Goal: Task Accomplishment & Management: Manage account settings

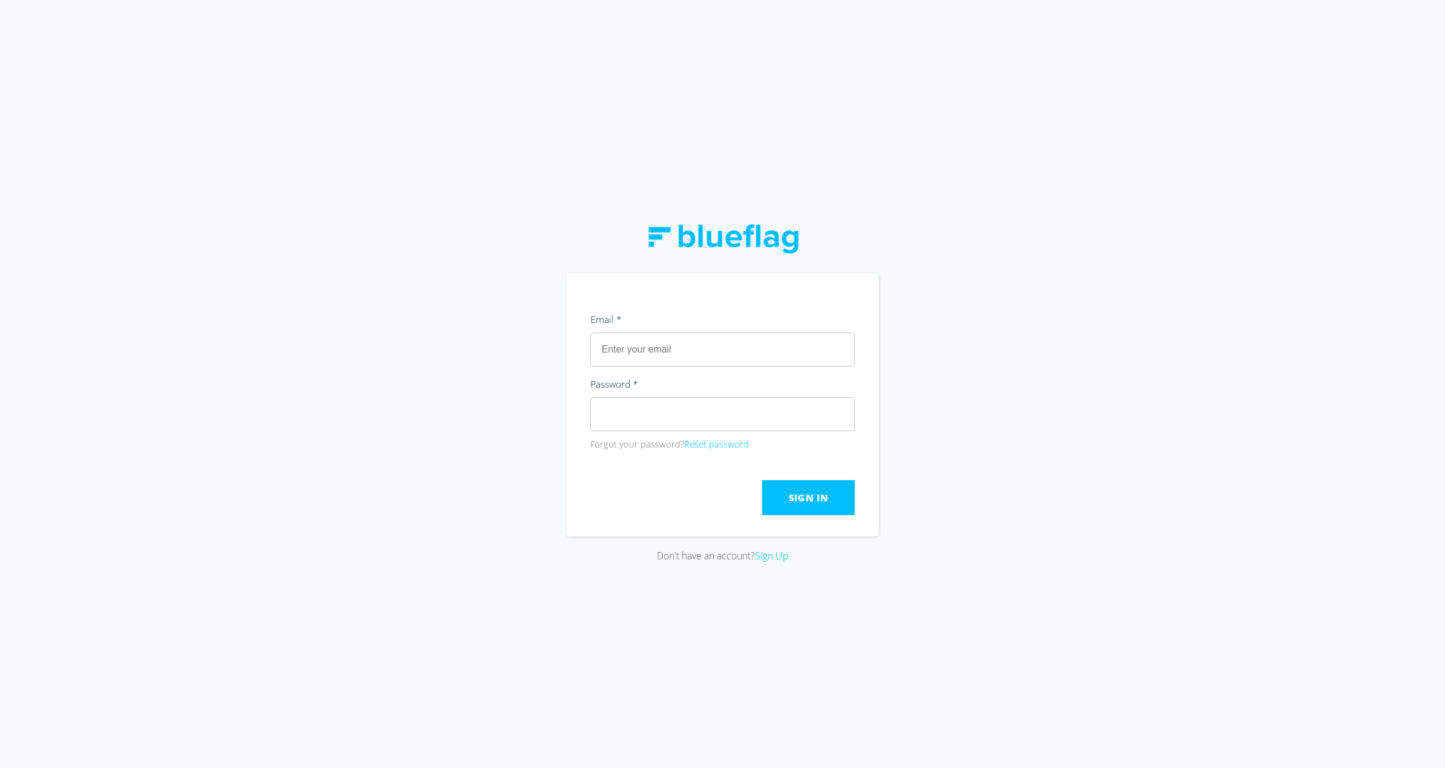
type input "[EMAIL_ADDRESS][DOMAIN_NAME]"
click at [674, 431] on div "Password * Forgot your password? Reset password" at bounding box center [722, 414] width 265 height 76
click button "Submit" at bounding box center [0, 0] width 0 height 0
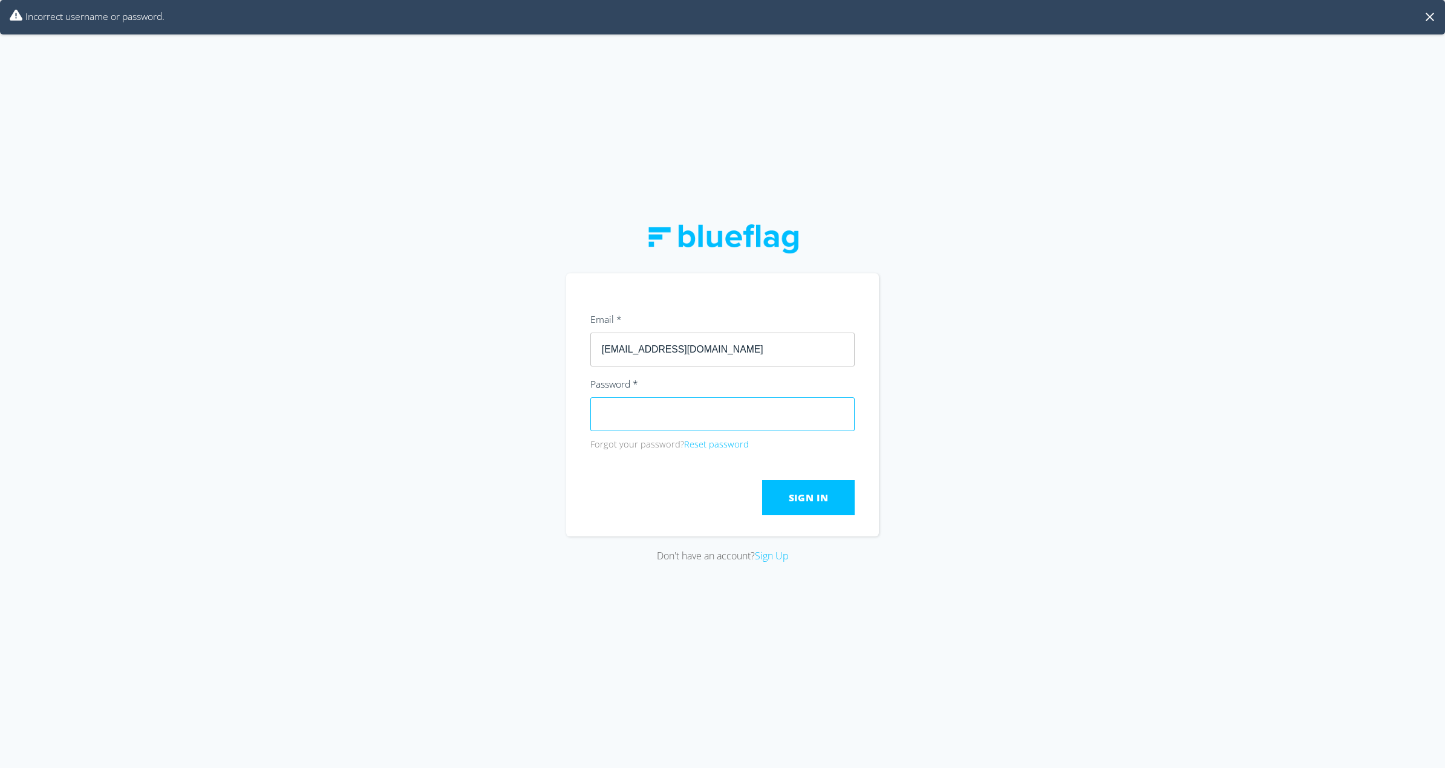
drag, startPoint x: 674, startPoint y: 432, endPoint x: 573, endPoint y: 428, distance: 101.7
click at [554, 425] on div "Don't have an account? Sign Up" at bounding box center [722, 384] width 1445 height 768
click button "Submit" at bounding box center [0, 0] width 0 height 0
click at [523, 390] on div "Don't have an account? Sign Up" at bounding box center [722, 384] width 1445 height 768
click button "Submit" at bounding box center [0, 0] width 0 height 0
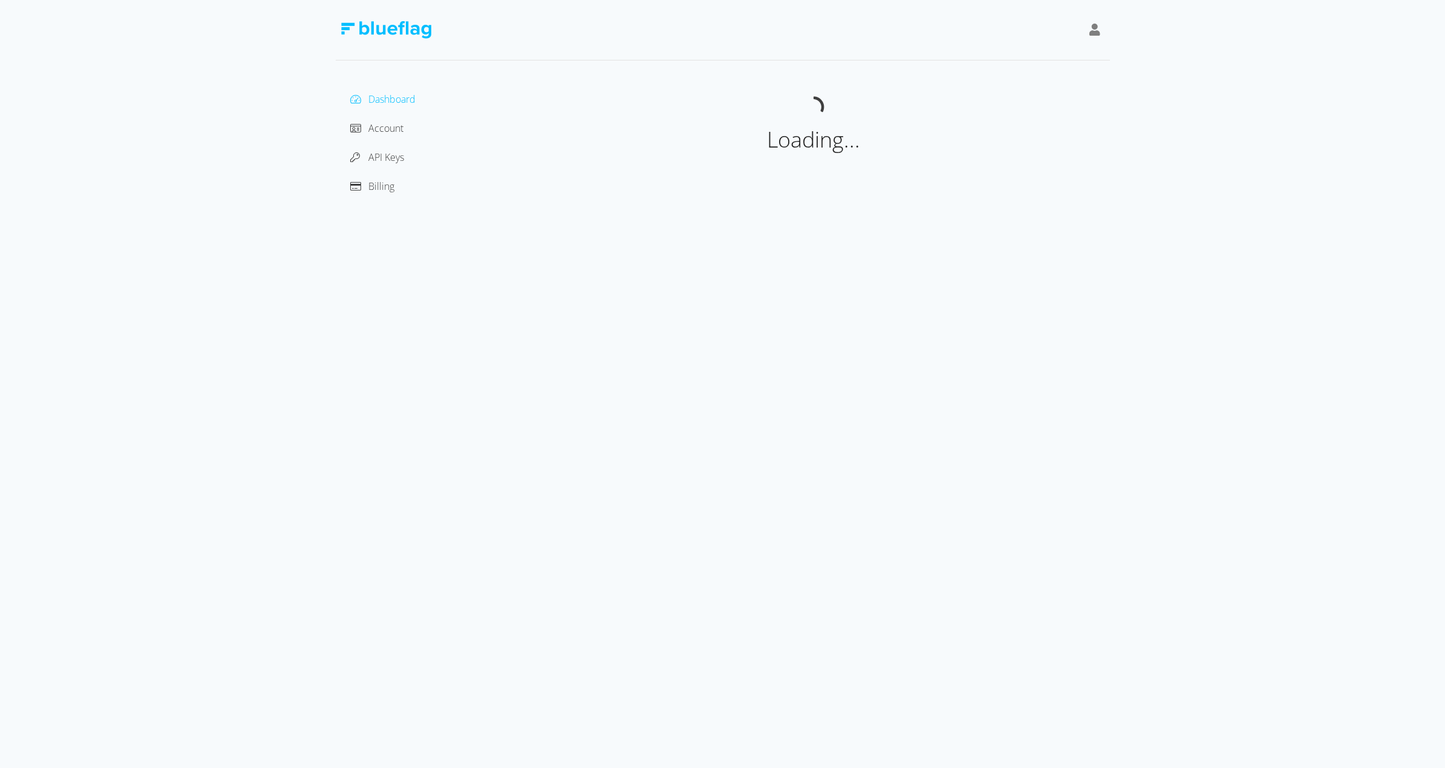
click at [387, 145] on div "Dashboard Account API Keys Billing" at bounding box center [426, 143] width 162 height 106
click at [381, 134] on span "Account" at bounding box center [385, 128] width 35 height 13
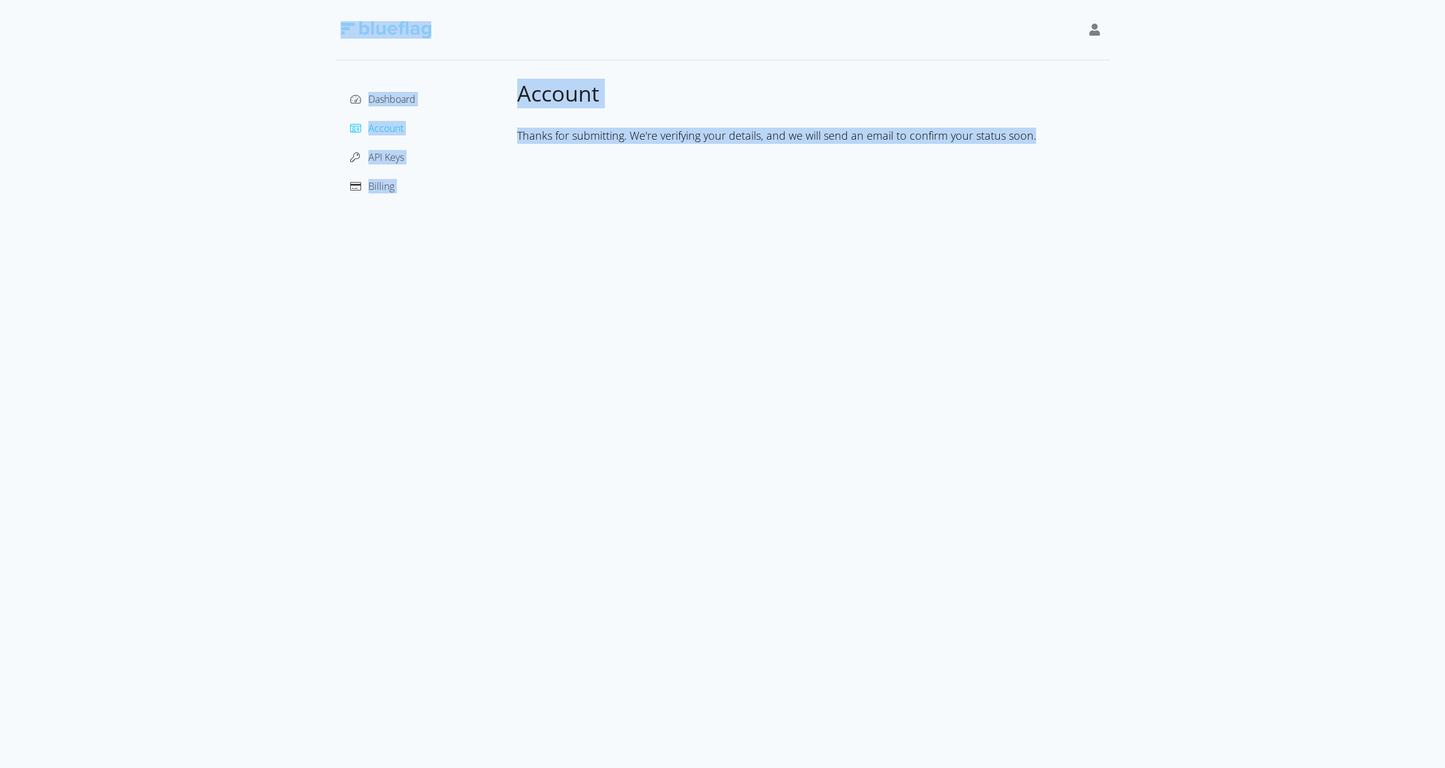
drag, startPoint x: 1146, startPoint y: 149, endPoint x: 478, endPoint y: 59, distance: 673.9
click at [478, 59] on div "Dashboard Account API Keys Billing Account Thanks for submitting. We're verifyi…" at bounding box center [722, 103] width 1445 height 206
drag, startPoint x: 395, startPoint y: 66, endPoint x: 370, endPoint y: 83, distance: 30.0
click at [393, 67] on div "Dashboard Account API Keys Billing Account Thanks for submitting. We're verifyi…" at bounding box center [723, 103] width 774 height 206
click at [377, 92] on div "Dashboard" at bounding box center [426, 99] width 162 height 19
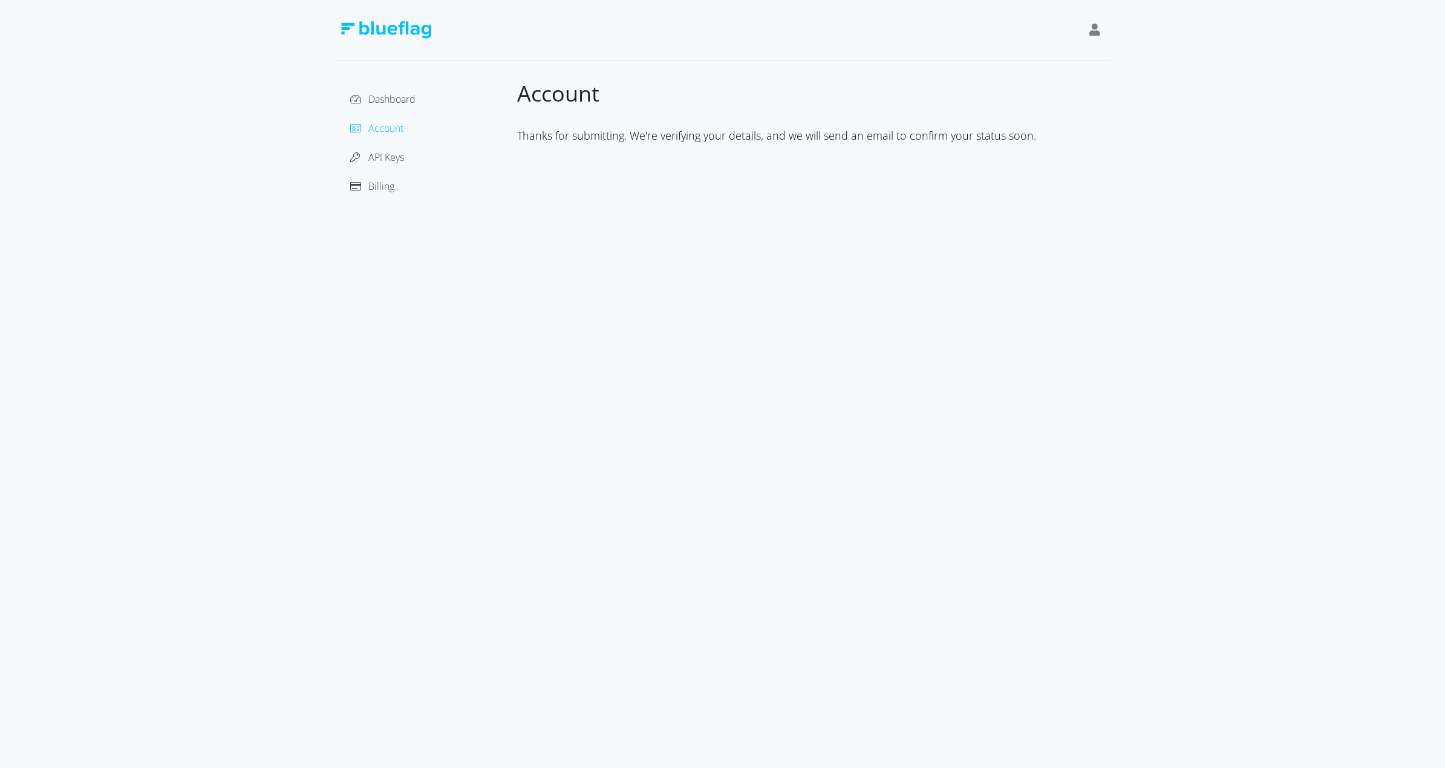
click at [1092, 30] on icon at bounding box center [1094, 30] width 11 height 12
drag, startPoint x: 1040, startPoint y: 60, endPoint x: 997, endPoint y: 60, distance: 43.6
click at [1039, 61] on div "[PERSON_NAME]" at bounding box center [1040, 60] width 102 height 15
click at [994, 60] on div "[PERSON_NAME]" at bounding box center [1040, 60] width 102 height 15
click at [400, 106] on div "Dashboard" at bounding box center [426, 99] width 162 height 19
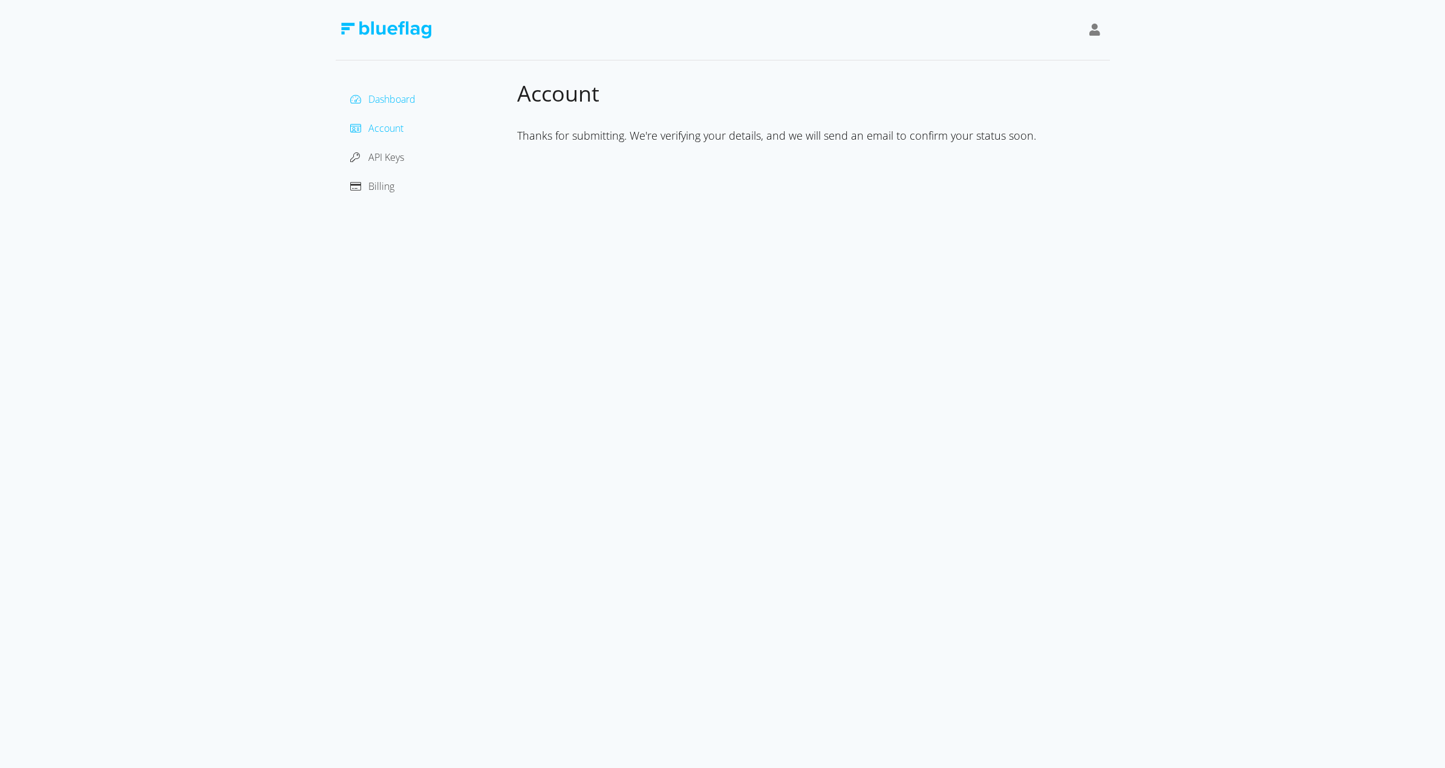
click at [393, 99] on span "Dashboard" at bounding box center [391, 99] width 47 height 13
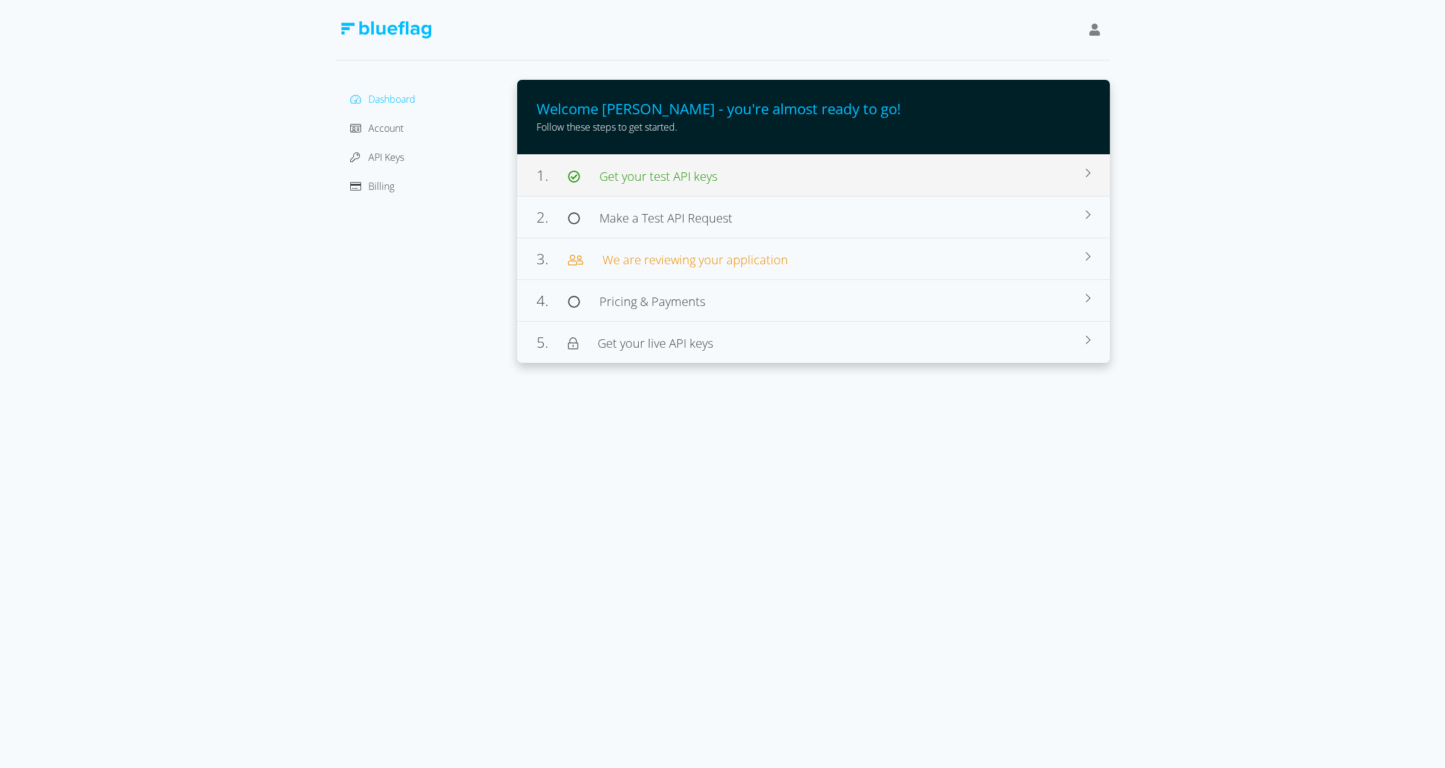
click at [667, 181] on span "Get your test API keys" at bounding box center [658, 176] width 118 height 16
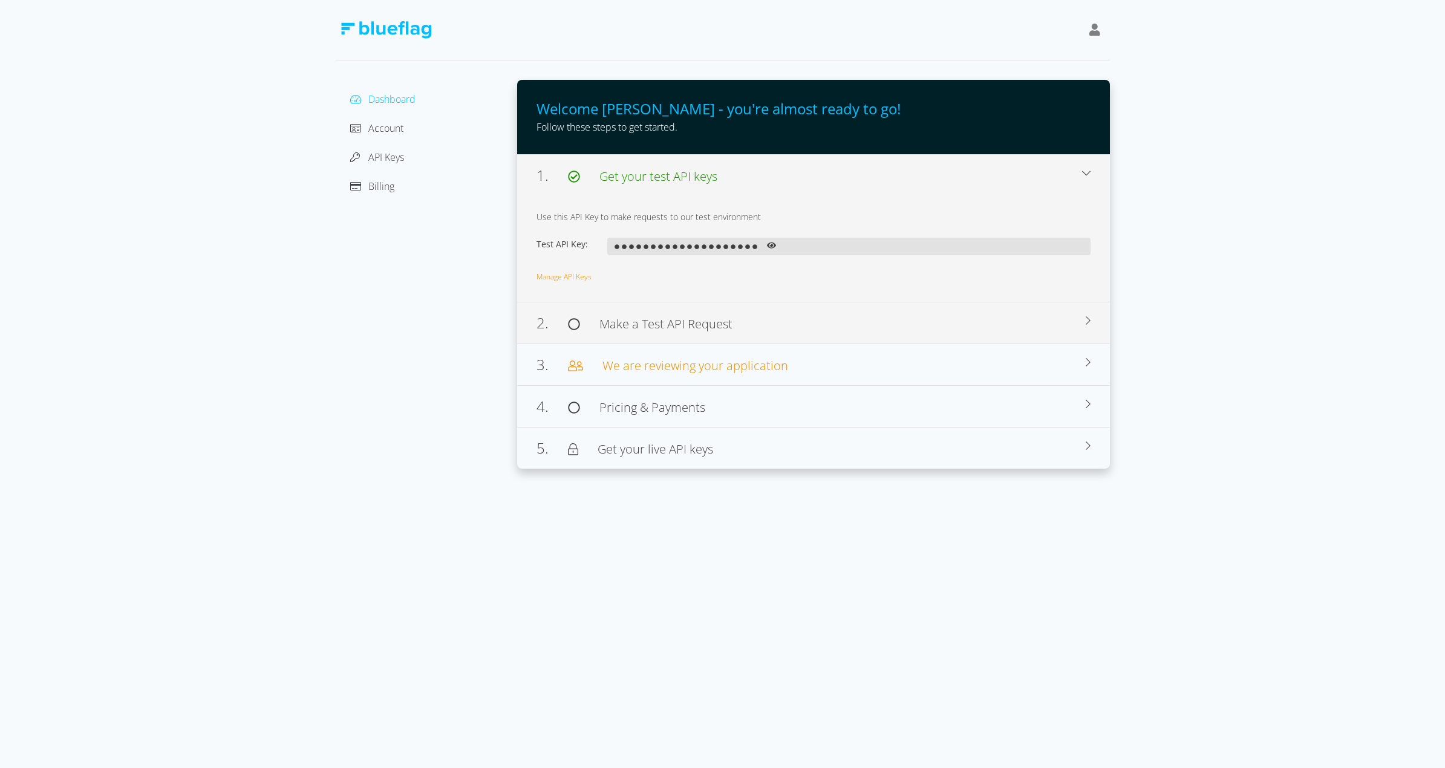
click at [676, 333] on div "2. Make a Test API Request" at bounding box center [811, 323] width 549 height 22
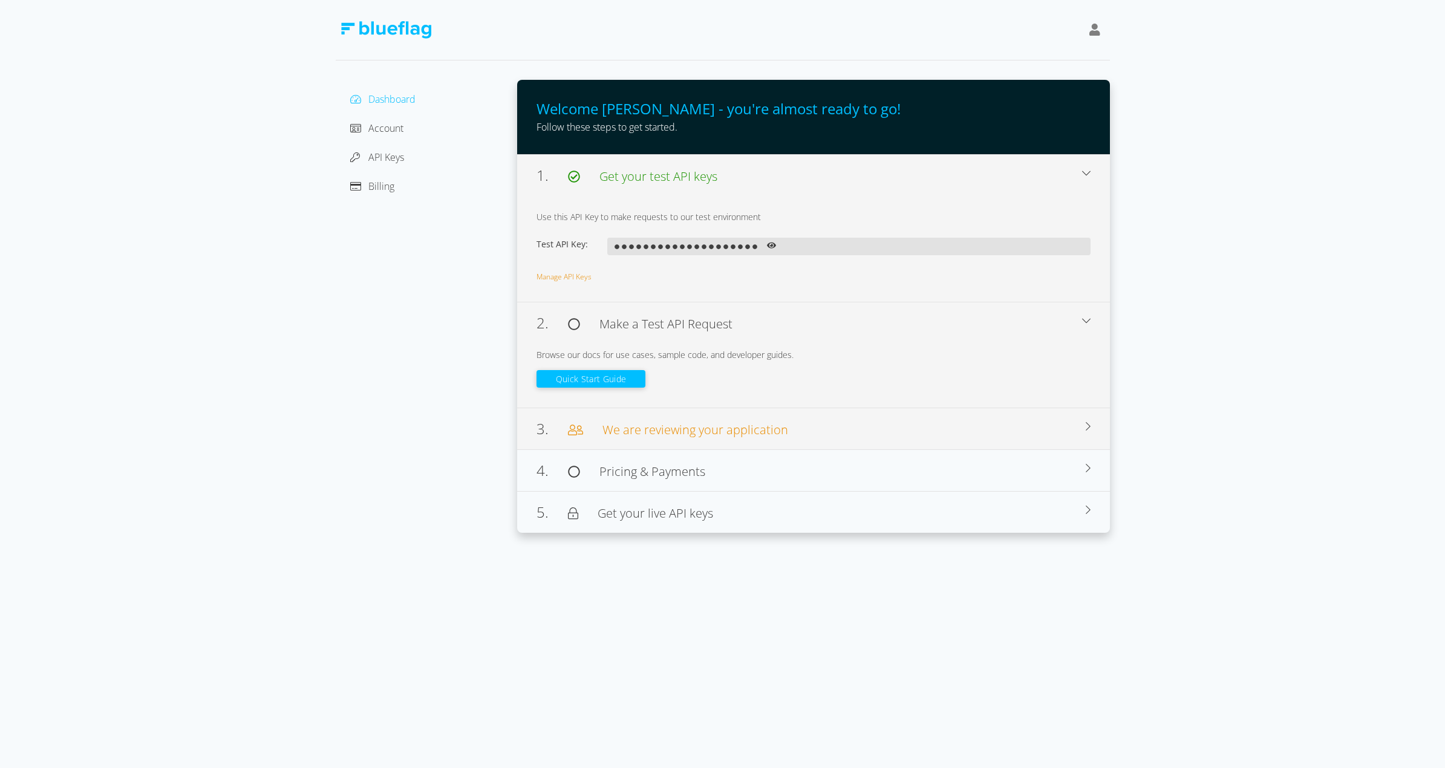
click at [681, 424] on span "We are reviewing your application" at bounding box center [696, 430] width 186 height 16
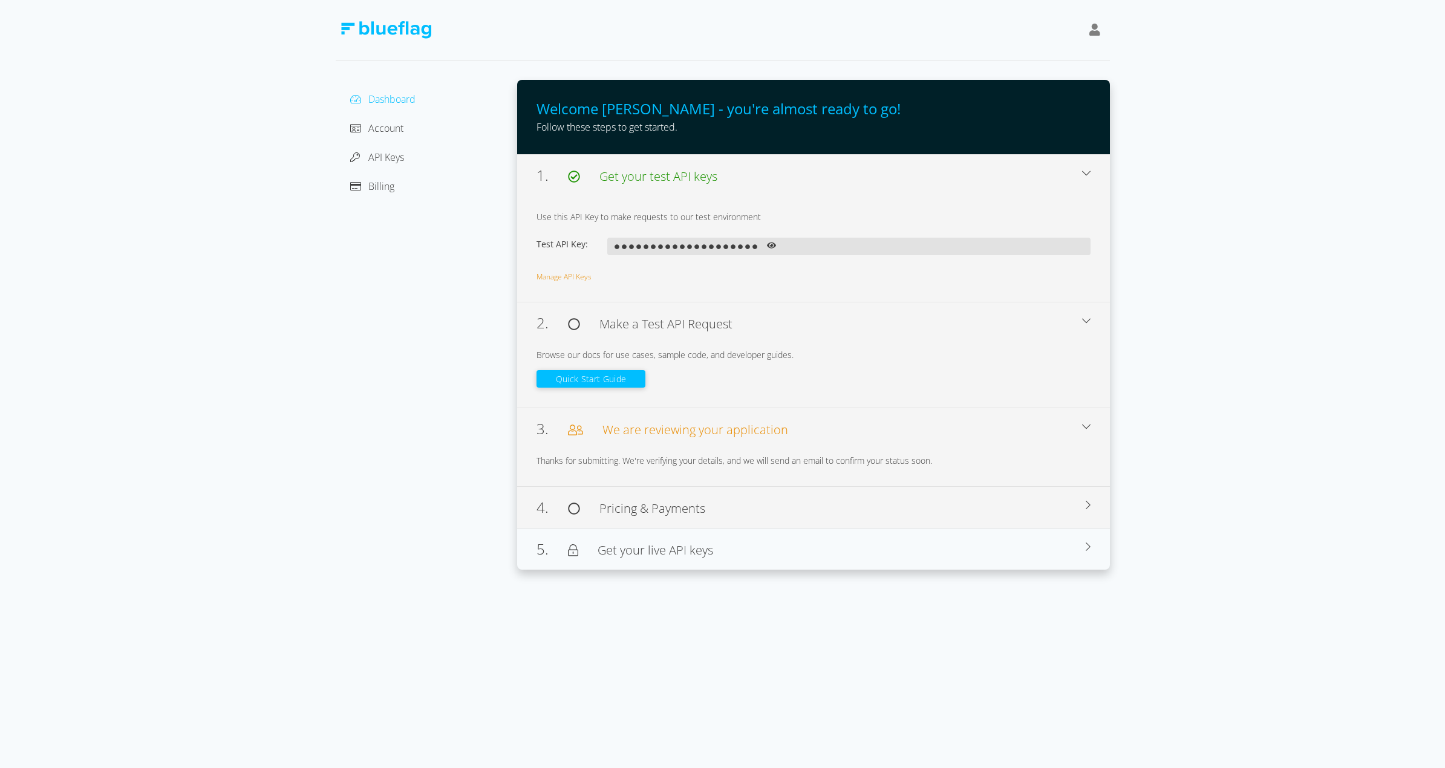
click at [691, 498] on div "4. Pricing & Payments" at bounding box center [811, 508] width 549 height 22
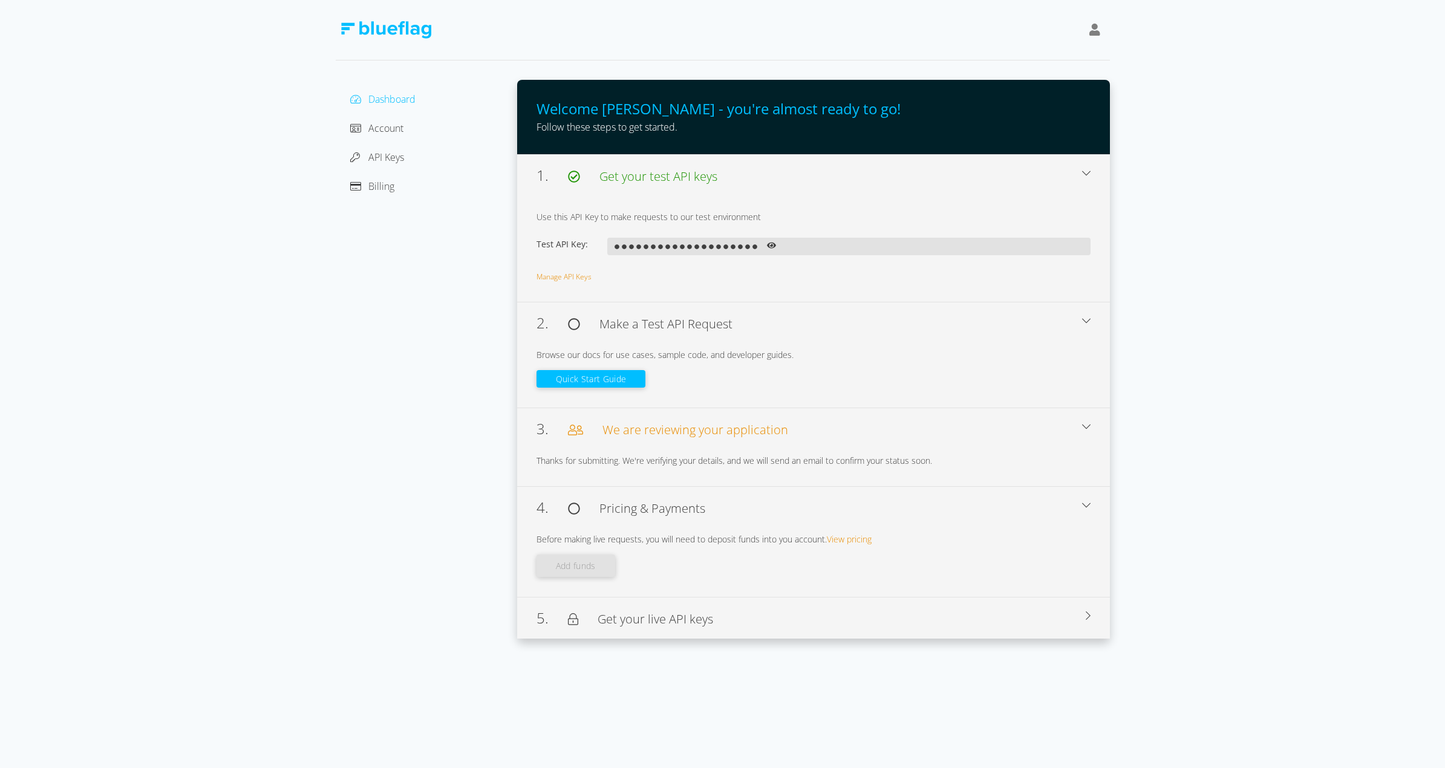
drag, startPoint x: 716, startPoint y: 599, endPoint x: 727, endPoint y: 618, distance: 21.7
click at [721, 612] on div "5. Get your live API keys To access live data, you will need to create a live A…" at bounding box center [813, 618] width 593 height 42
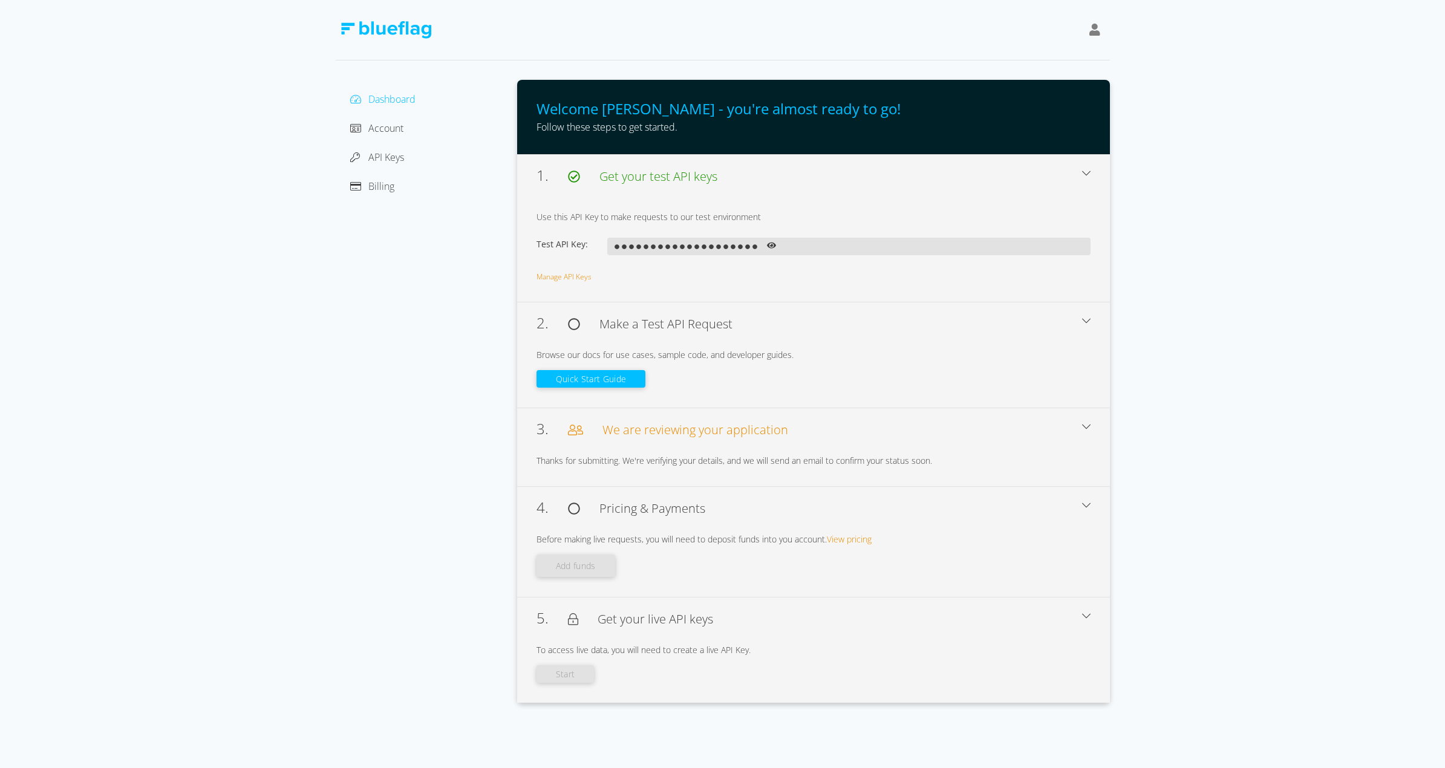
click at [386, 197] on div "Dashboard Account API Keys Billing" at bounding box center [426, 391] width 181 height 623
click at [386, 187] on span "Billing" at bounding box center [381, 186] width 26 height 13
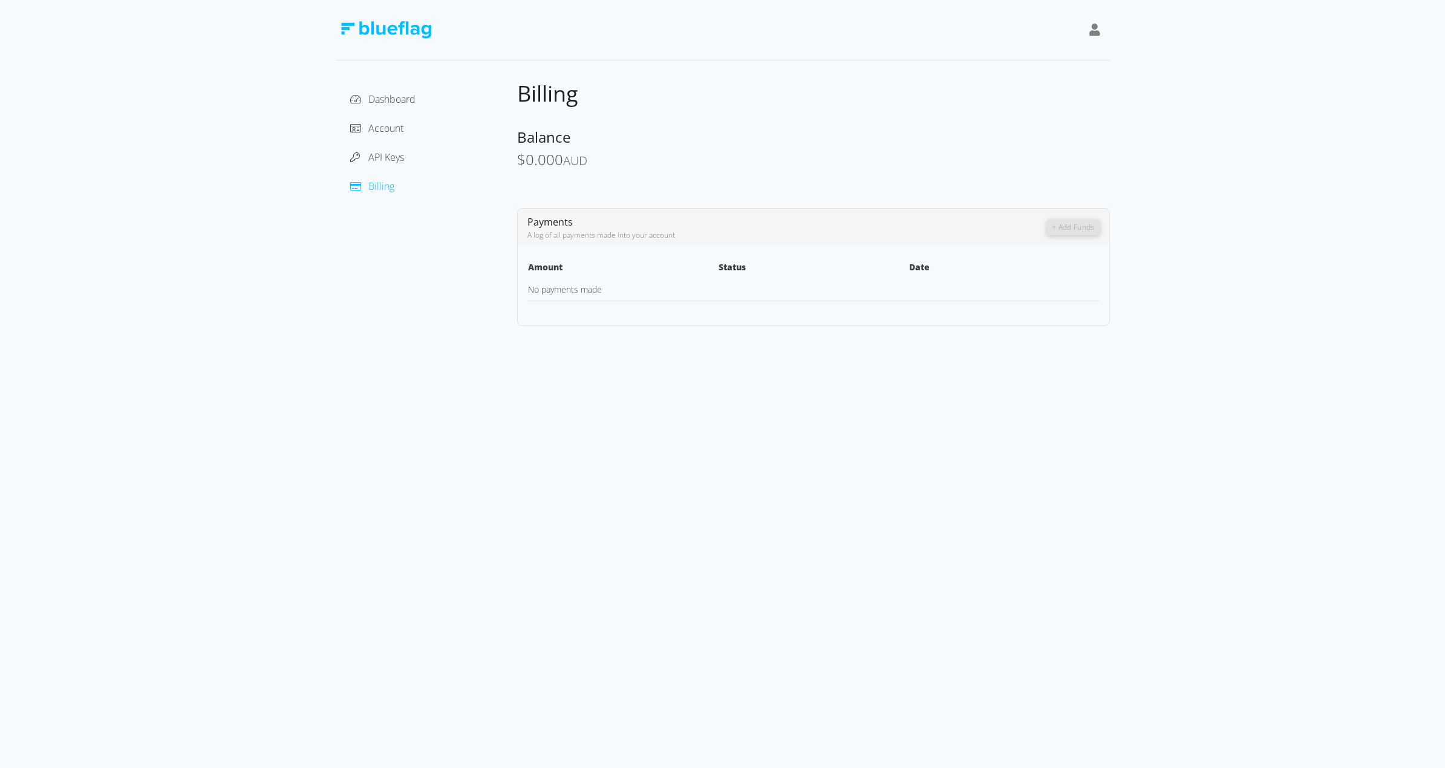
click at [393, 167] on div "Dashboard Account API Keys Billing" at bounding box center [426, 143] width 162 height 106
click at [396, 153] on span "API Keys" at bounding box center [386, 157] width 36 height 13
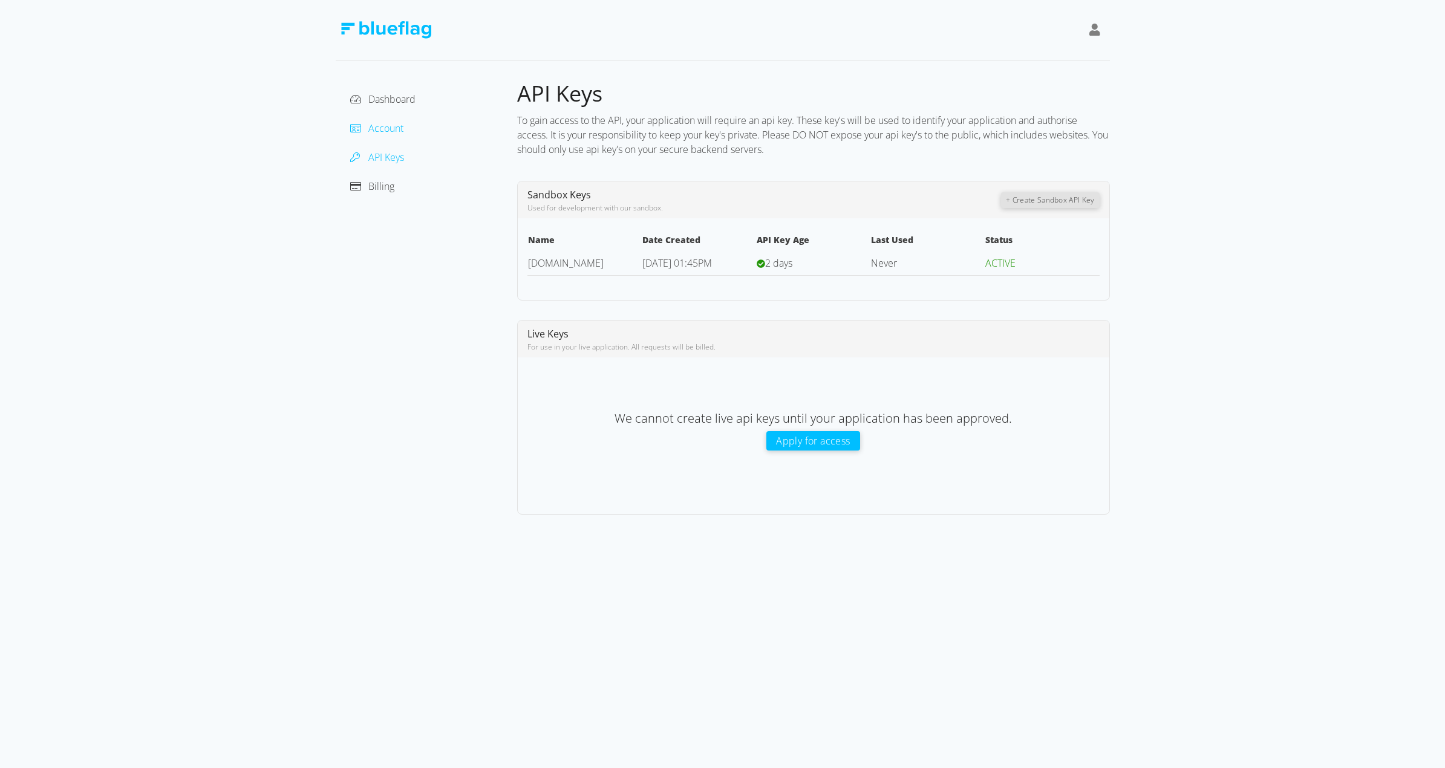
click at [390, 134] on span "Account" at bounding box center [385, 128] width 35 height 13
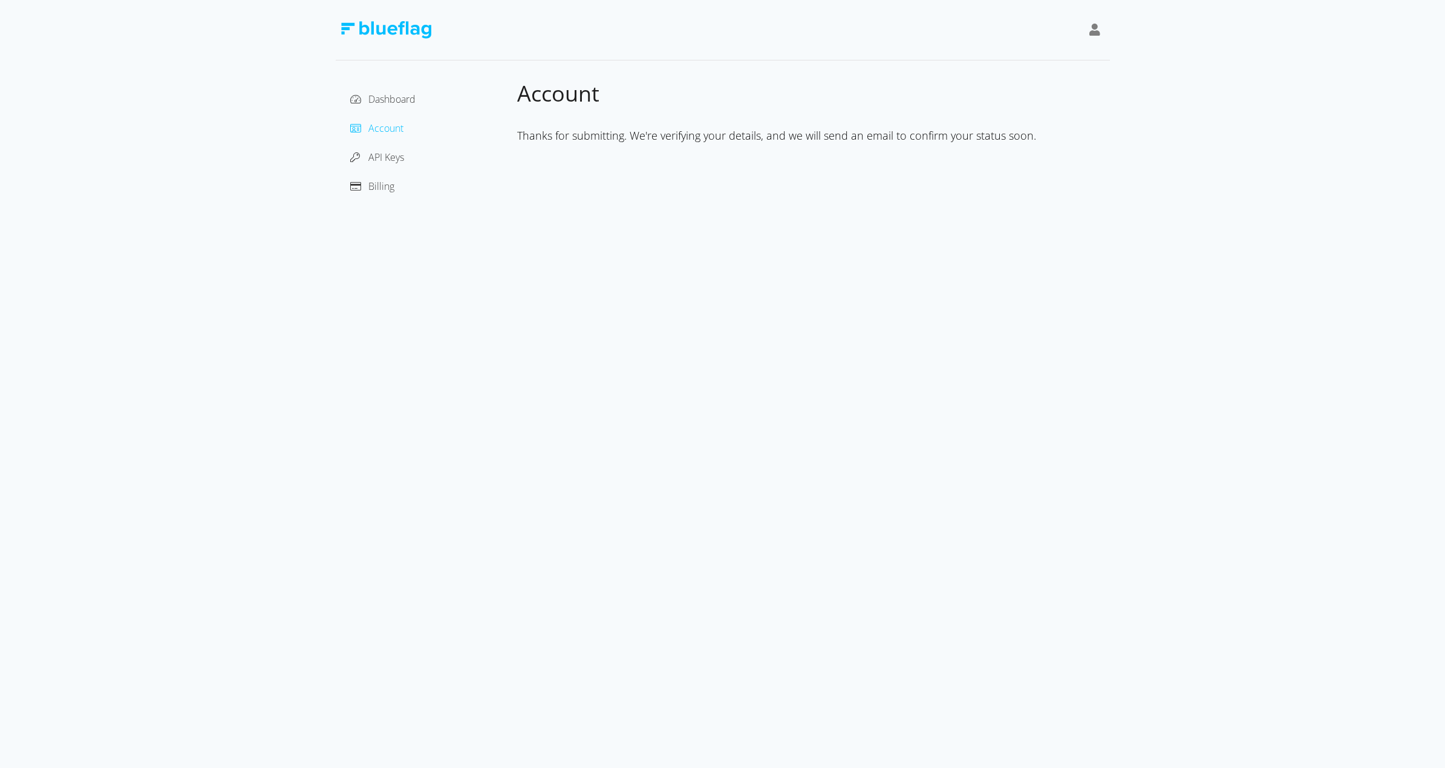
click at [785, 123] on div "Thanks for submitting. We're verifying your details, and we will send an email …" at bounding box center [813, 135] width 593 height 55
click at [1096, 29] on icon at bounding box center [1094, 30] width 11 height 12
click at [1010, 62] on div "[PERSON_NAME]" at bounding box center [1040, 60] width 102 height 15
